Goal: Task Accomplishment & Management: Use online tool/utility

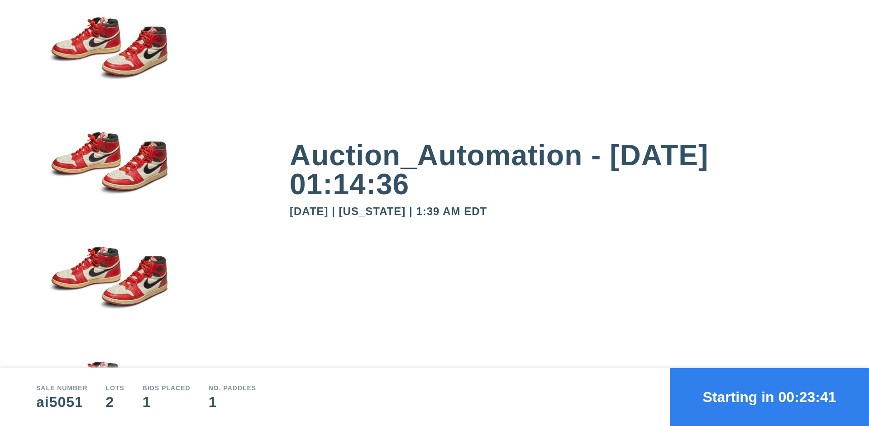
click at [769, 397] on button "Starting in 00:23:41" at bounding box center [769, 397] width 199 height 58
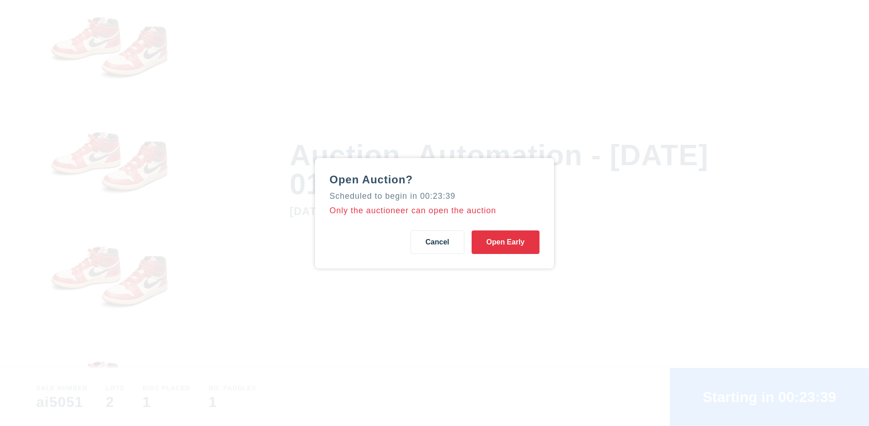
click at [505, 242] on button "Open Early" at bounding box center [505, 242] width 68 height 24
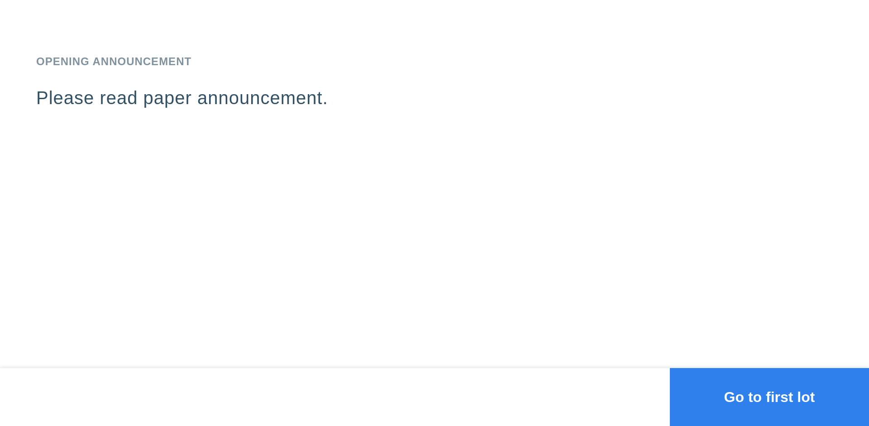
click at [769, 397] on button "Go to first lot" at bounding box center [769, 397] width 199 height 58
